Goal: Transaction & Acquisition: Purchase product/service

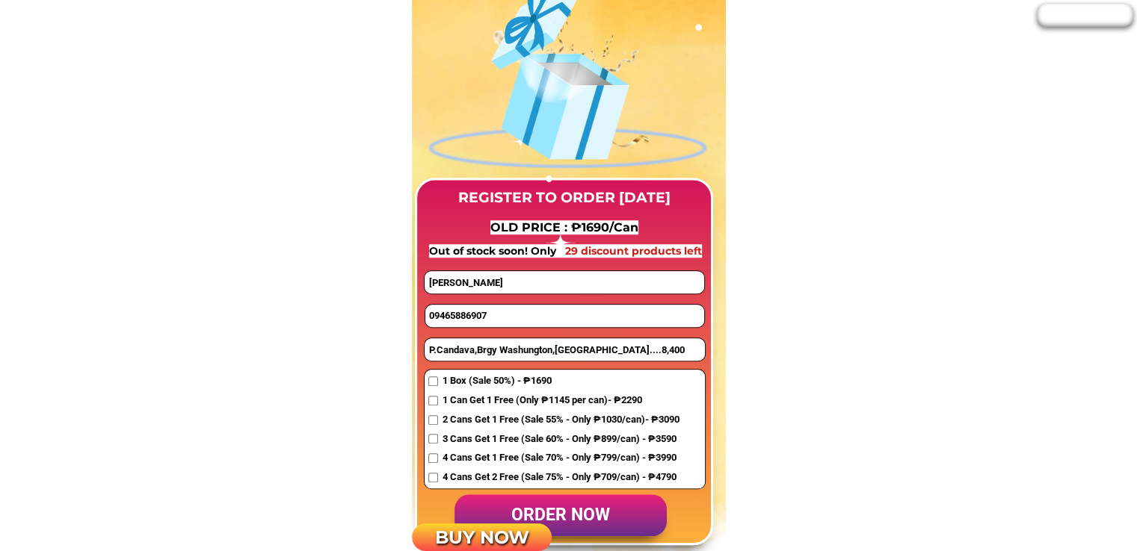
scroll to position [1196, 0]
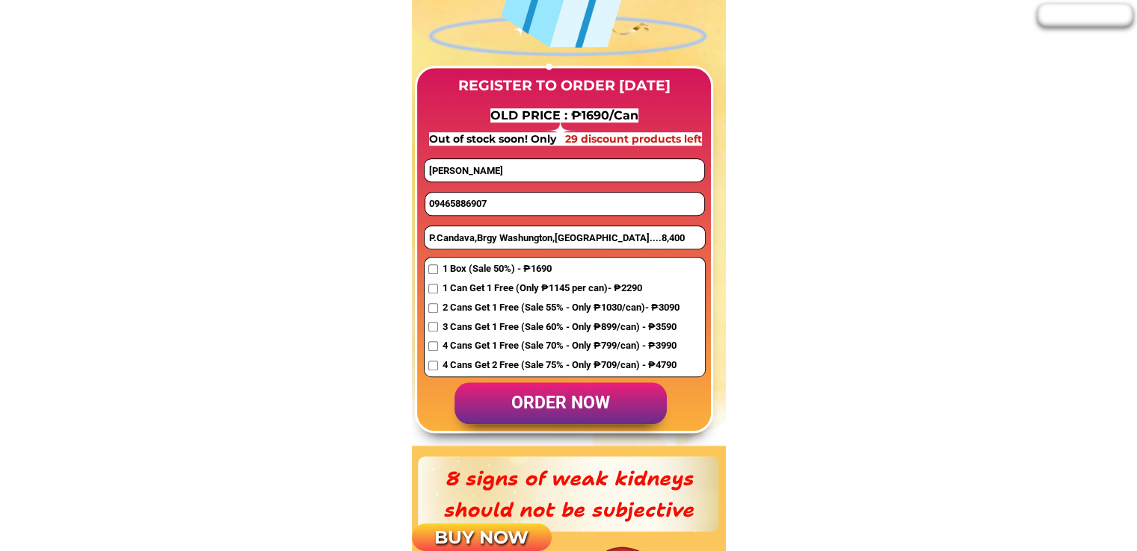
click at [461, 198] on input "09465886907" at bounding box center [564, 204] width 279 height 22
click at [461, 199] on input "09465886907" at bounding box center [564, 204] width 279 height 22
paste input "395058961"
type input "09395058961"
click at [478, 237] on input "P.Candava,Brgy Washungton,[GEOGRAPHIC_DATA]....8,400" at bounding box center [564, 237] width 280 height 22
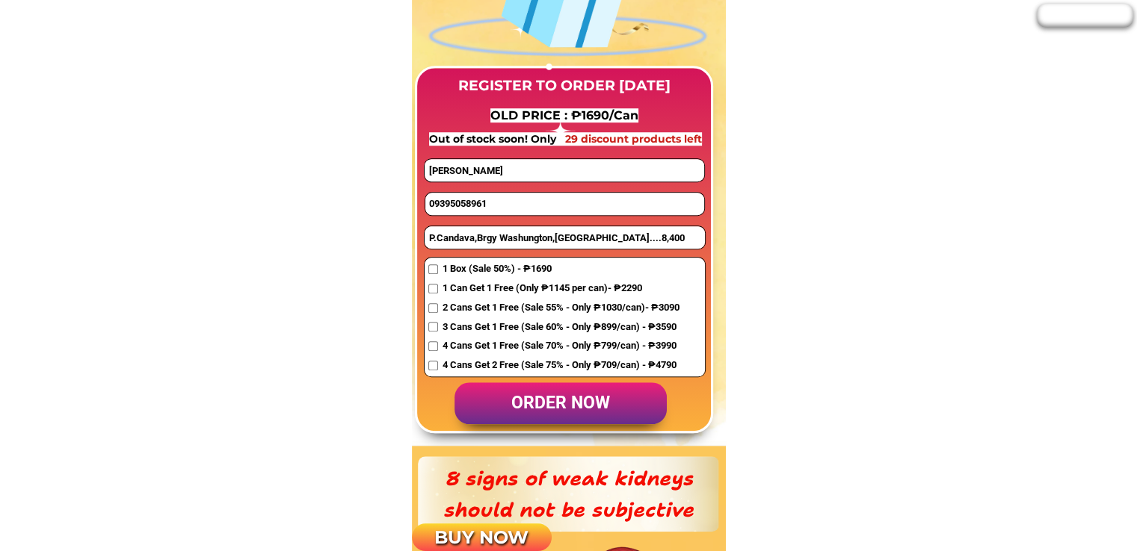
paste input "A.fabi st barangay kayhuvokan [PERSON_NAME] batanes"
type input "A.fabi st barangay kayhuvokan [PERSON_NAME] batanes"
click at [482, 167] on input "[PERSON_NAME]" at bounding box center [563, 170] width 279 height 22
paste input "[PERSON_NAME] E cobico"
type input "[PERSON_NAME] E cobico"
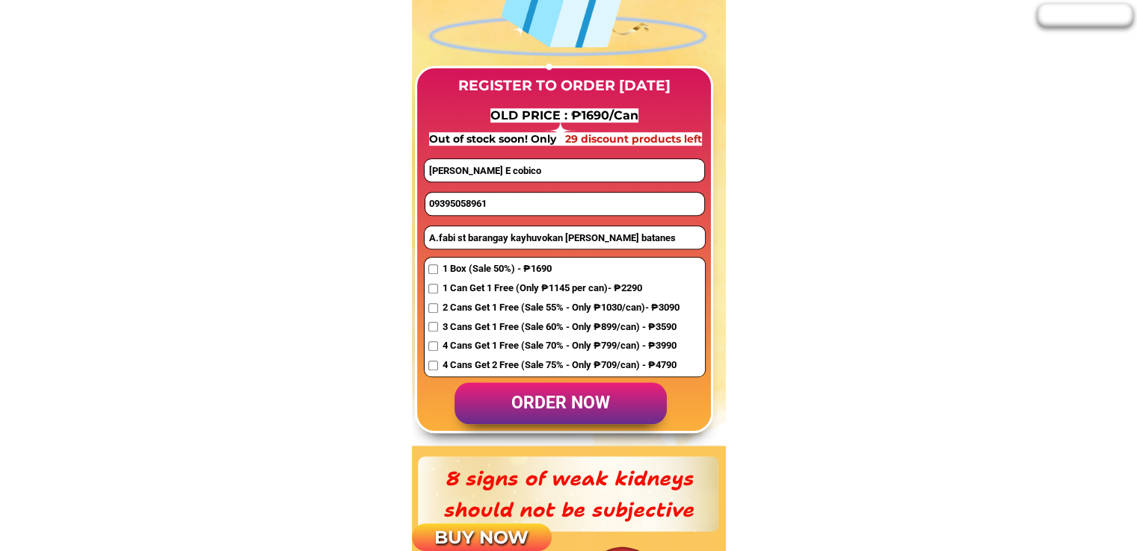
click at [470, 268] on span "1 Box (Sale 50%) - ₱1690" at bounding box center [560, 270] width 237 height 16
checkbox input "true"
click at [541, 404] on p "order now" at bounding box center [560, 404] width 212 height 43
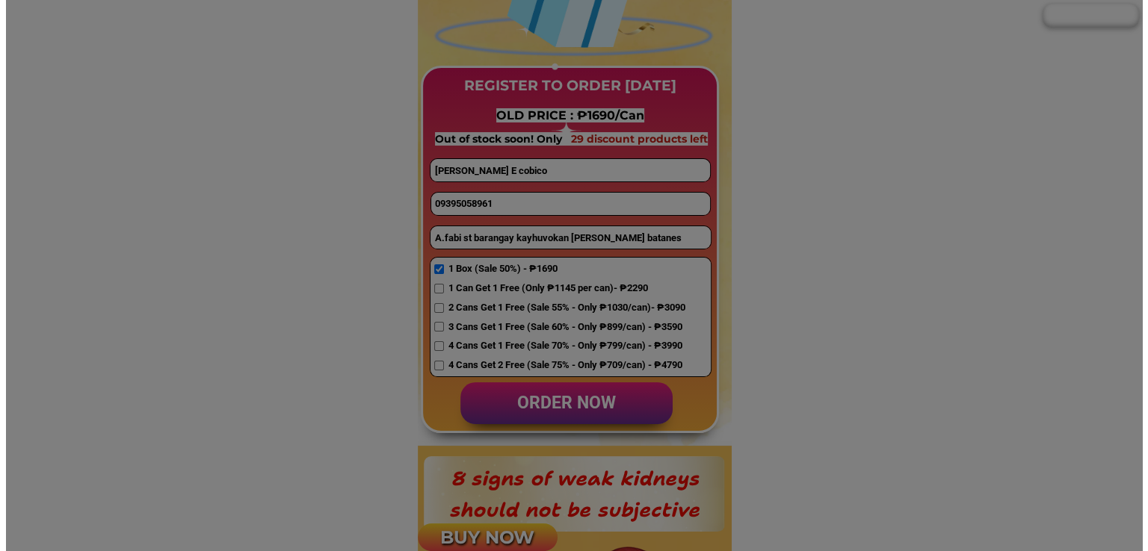
scroll to position [0, 0]
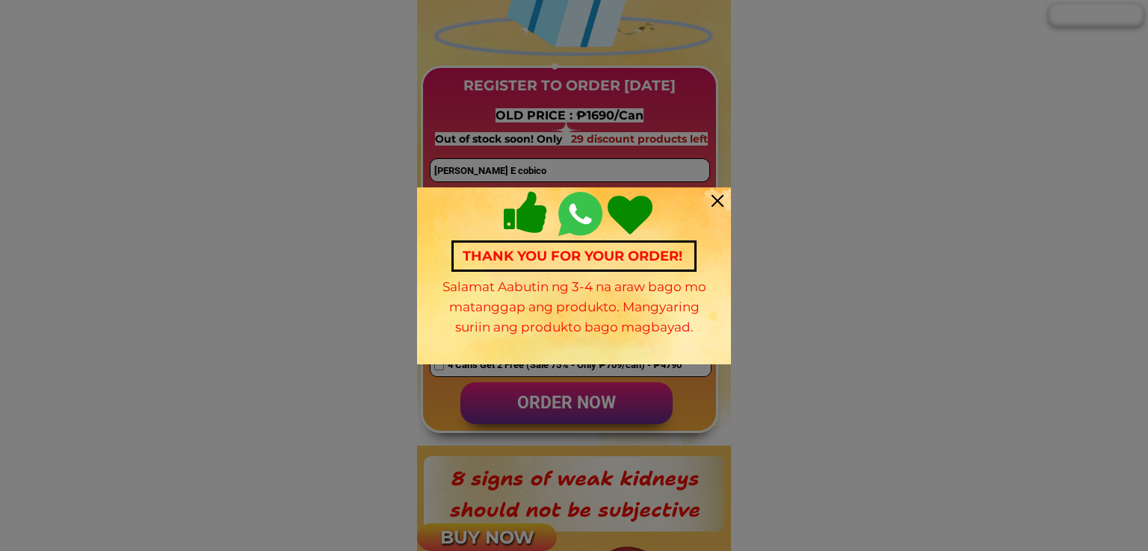
click at [714, 202] on div at bounding box center [717, 201] width 12 height 12
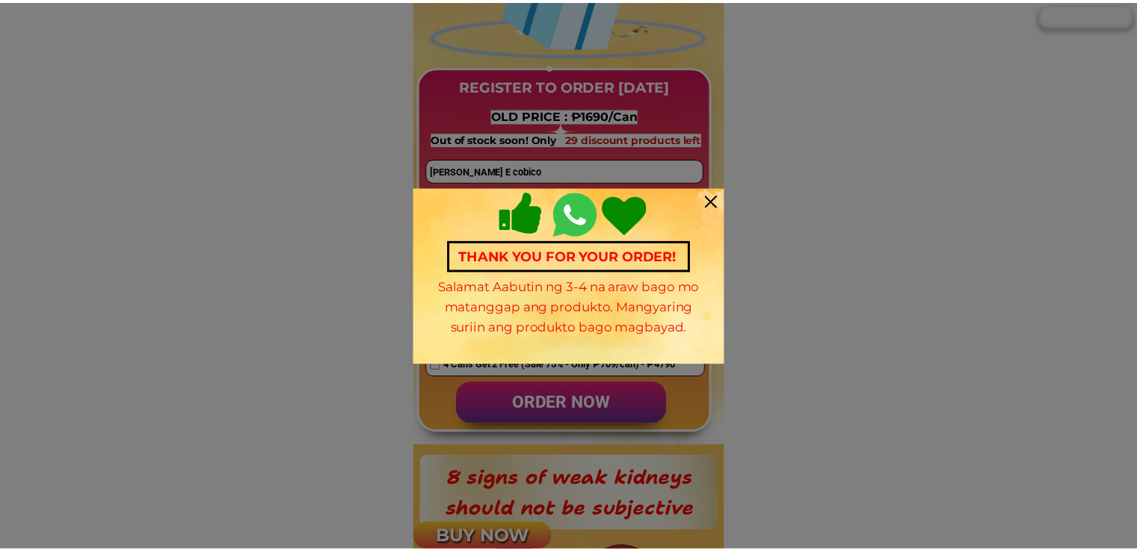
scroll to position [1196, 0]
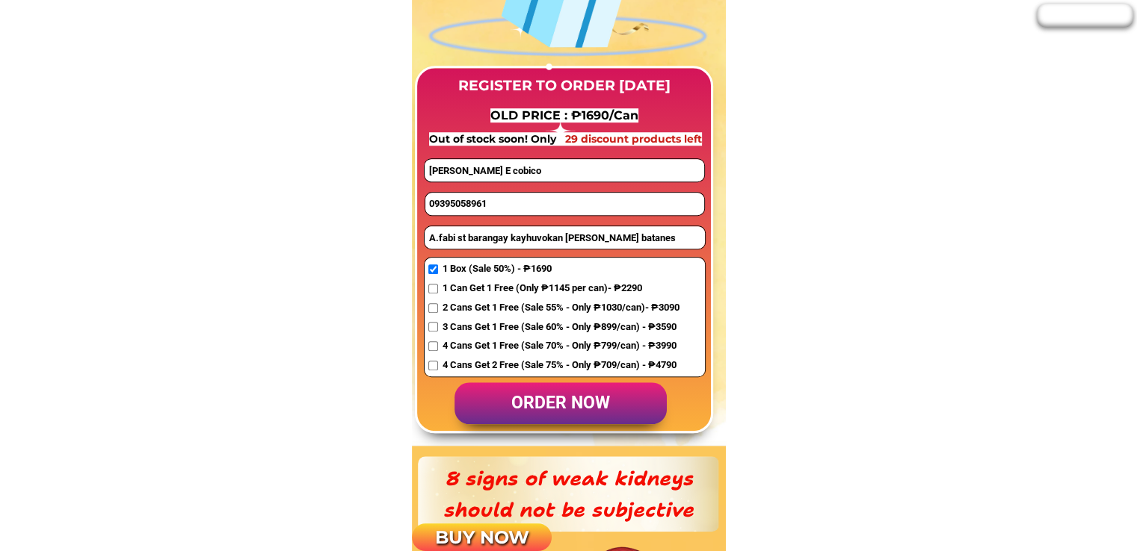
click at [496, 202] on input "09395058961" at bounding box center [564, 204] width 279 height 22
paste input "09227165309"
type input "09227165309"
click at [489, 244] on input "A.fabi st barangay kayhuvokan [PERSON_NAME] batanes" at bounding box center [564, 237] width 280 height 22
paste input "[GEOGRAPHIC_DATA],[GEOGRAPHIC_DATA],[GEOGRAPHIC_DATA]"
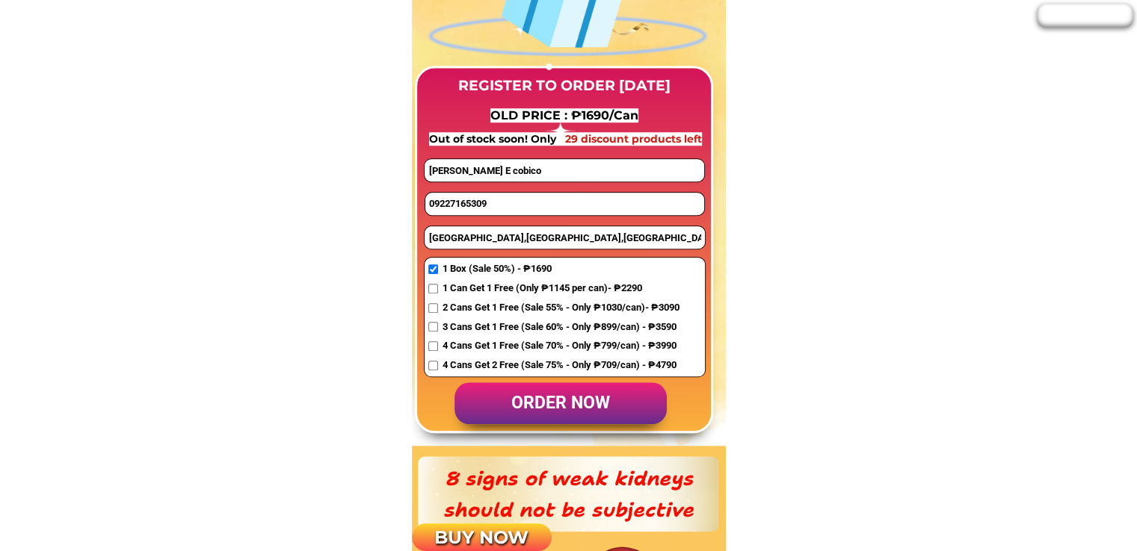
type input "[GEOGRAPHIC_DATA],[GEOGRAPHIC_DATA],[GEOGRAPHIC_DATA]"
click at [502, 162] on input "[PERSON_NAME] E cobico" at bounding box center [563, 170] width 279 height 22
paste input "[PERSON_NAME]"
type input "[PERSON_NAME]"
click at [484, 277] on div "1 Box (Sale 50%) - ₱1690 1 Can Get 1 Free (Only ₱1145 per can)- ₱2290 2 Cans Ge…" at bounding box center [553, 320] width 250 height 116
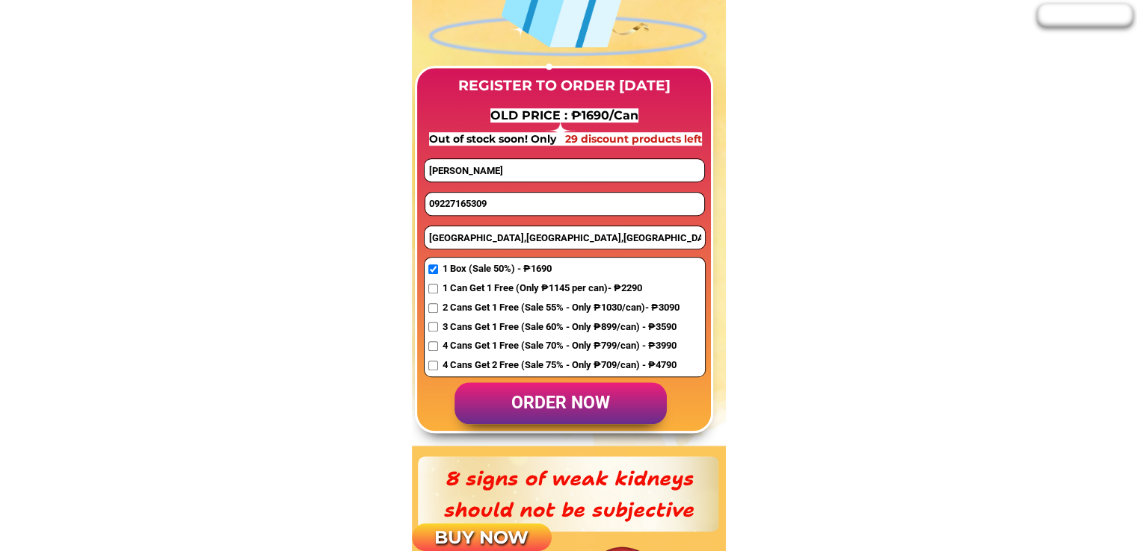
click at [469, 270] on span "1 Box (Sale 50%) - ₱1690" at bounding box center [560, 270] width 237 height 16
checkbox input "true"
drag, startPoint x: 552, startPoint y: 395, endPoint x: 541, endPoint y: 383, distance: 16.9
click at [551, 395] on p "order now" at bounding box center [560, 404] width 212 height 43
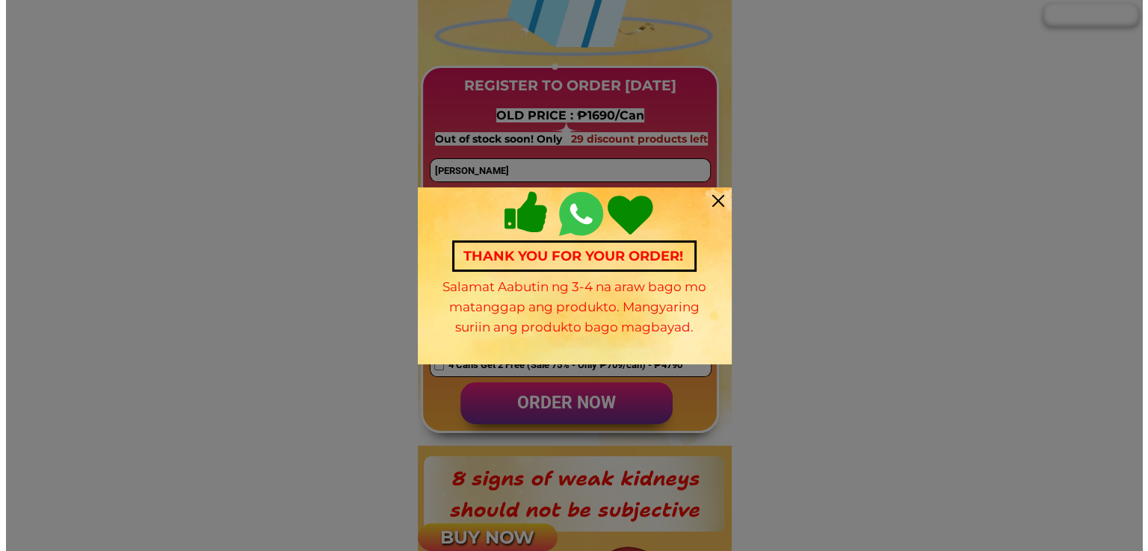
scroll to position [0, 0]
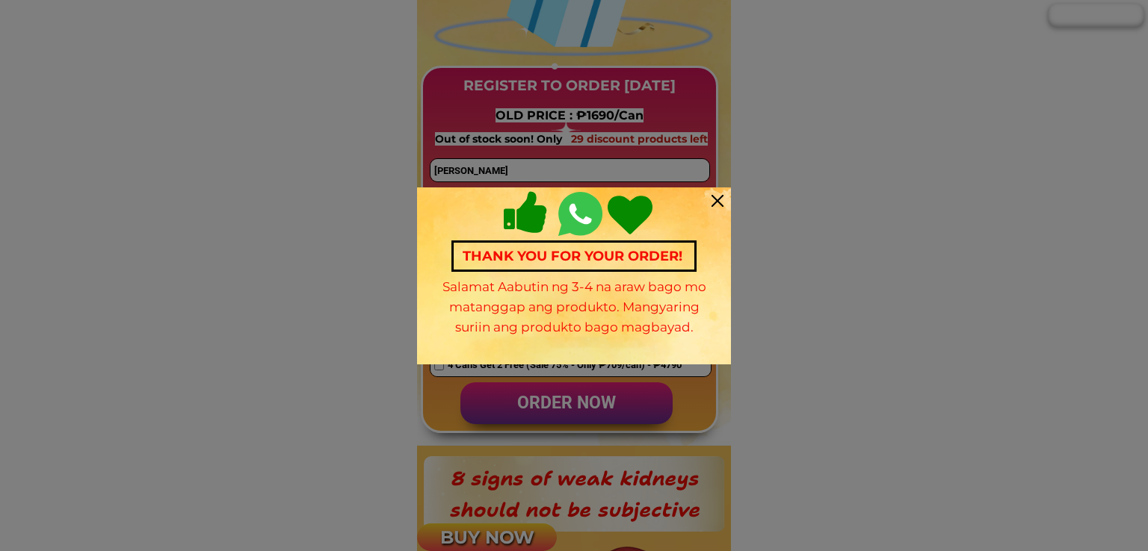
click at [714, 200] on div at bounding box center [717, 201] width 12 height 12
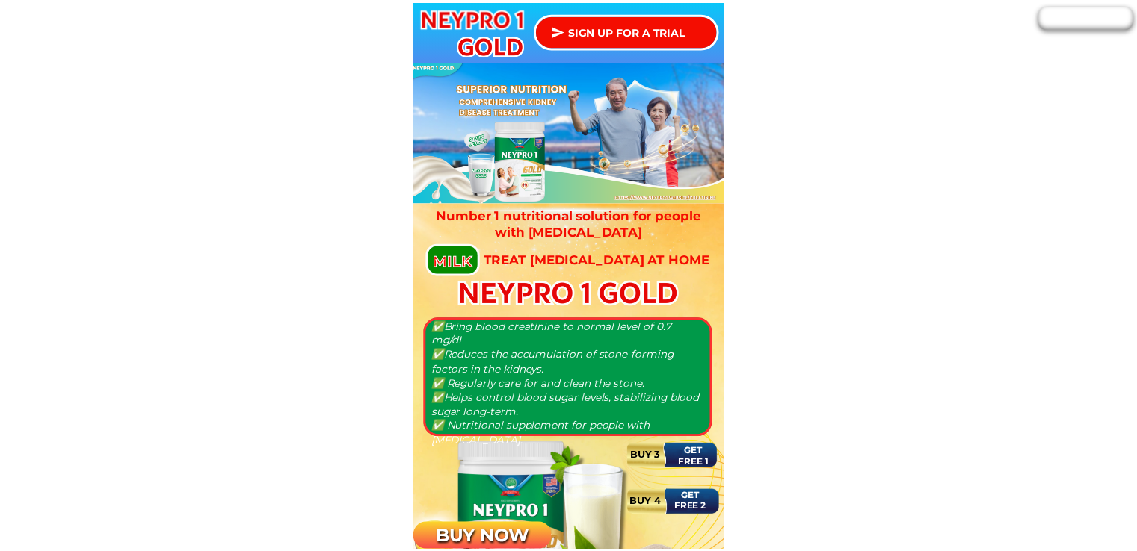
scroll to position [1196, 0]
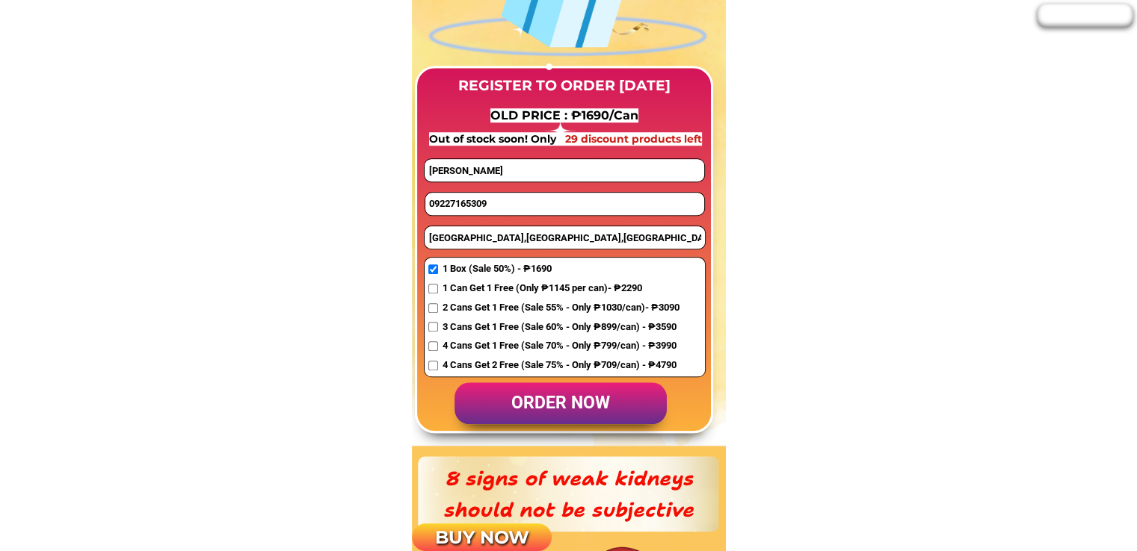
click at [495, 208] on input "09227165309" at bounding box center [564, 204] width 279 height 22
paste input "09391380559"
type input "09391380559"
click at [475, 233] on input "[GEOGRAPHIC_DATA],[GEOGRAPHIC_DATA],[GEOGRAPHIC_DATA]" at bounding box center [564, 237] width 280 height 22
paste input "Block 15 Lot 8 Phase I Francisco Homes [GEOGRAPHIC_DATA] [GEOGRAPHIC_DATA][PERS…"
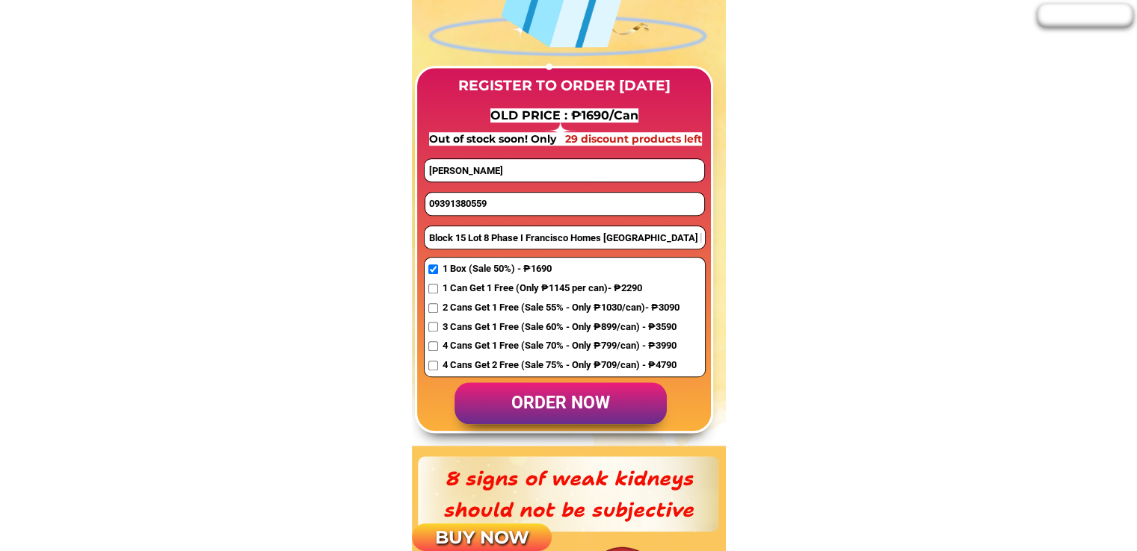
scroll to position [0, 117]
type input "Block 15 Lot 8 Phase I Francisco Homes [GEOGRAPHIC_DATA] [GEOGRAPHIC_DATA][PERS…"
click at [491, 173] on input "[PERSON_NAME]" at bounding box center [563, 170] width 279 height 22
paste input "casan Macabanding"
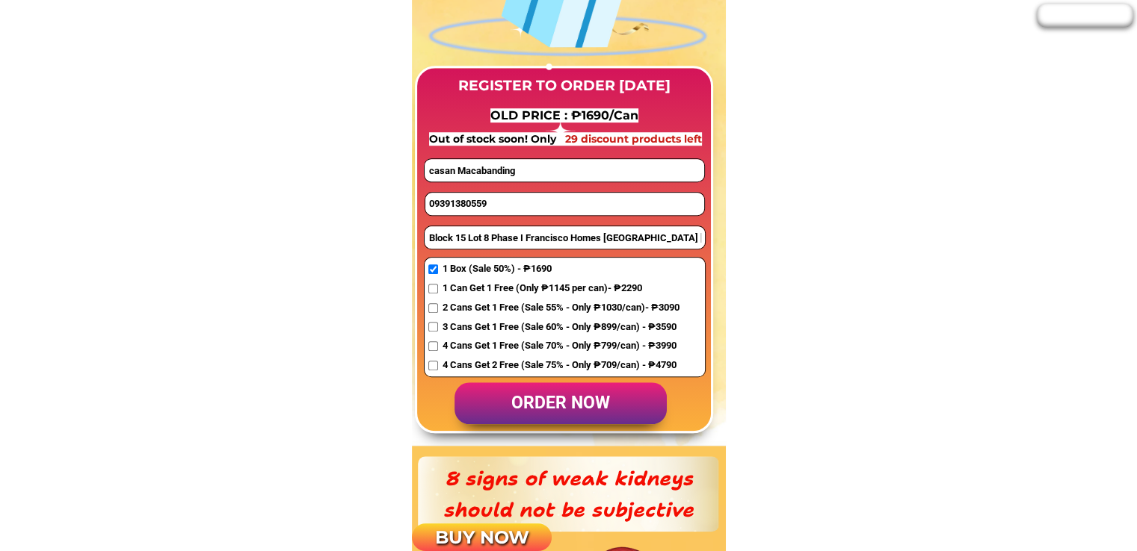
type input "casan Macabanding"
click at [484, 343] on span "4 Cans Get 1 Free (Sale 70% - Only ₱799/can) - ₱3990" at bounding box center [560, 346] width 237 height 16
checkbox input "true"
click at [514, 398] on p "order now" at bounding box center [560, 404] width 212 height 43
